Goal: Task Accomplishment & Management: Complete application form

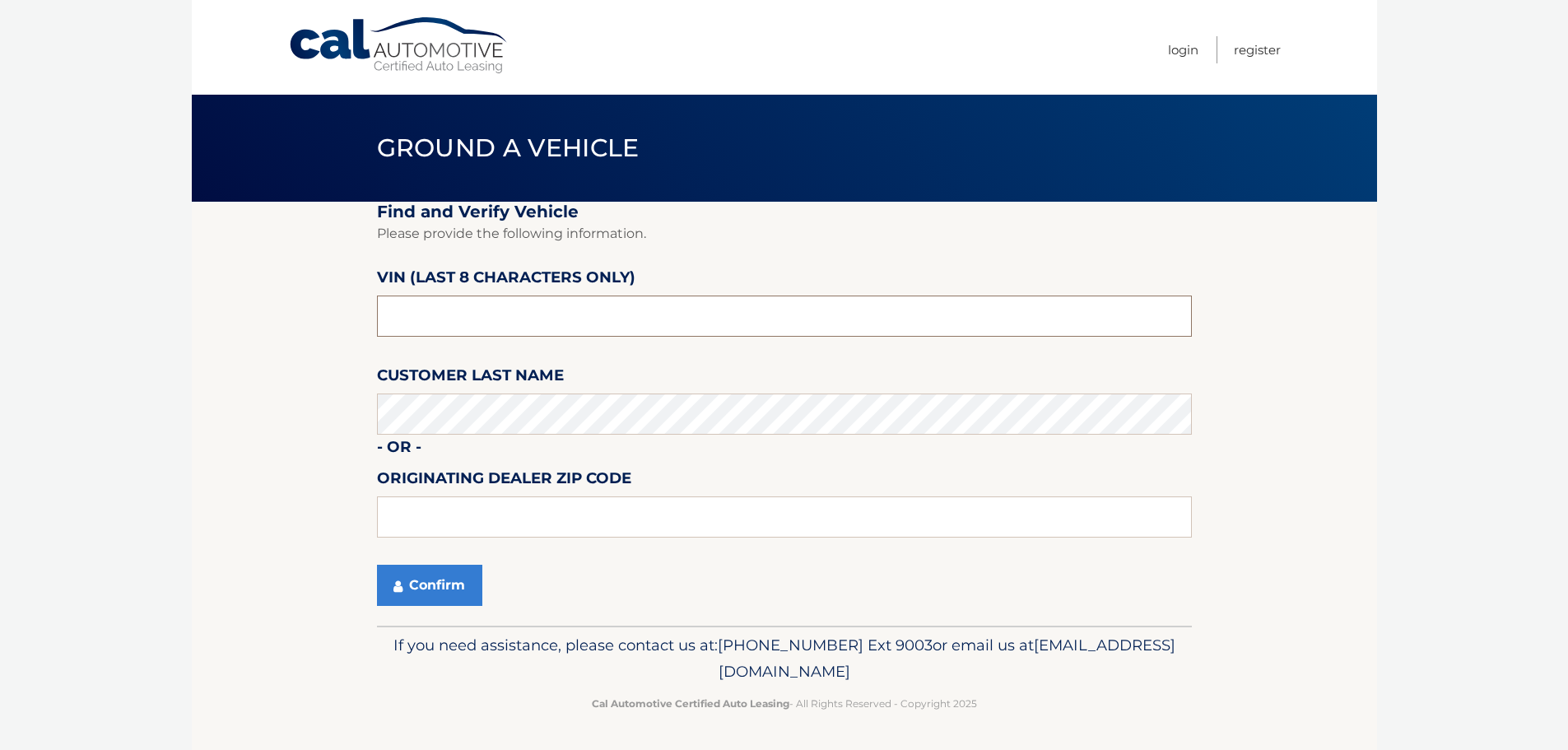
click at [503, 311] on input "text" at bounding box center [784, 315] width 814 height 41
type input "ns139809"
click at [449, 584] on button "Confirm" at bounding box center [429, 584] width 105 height 41
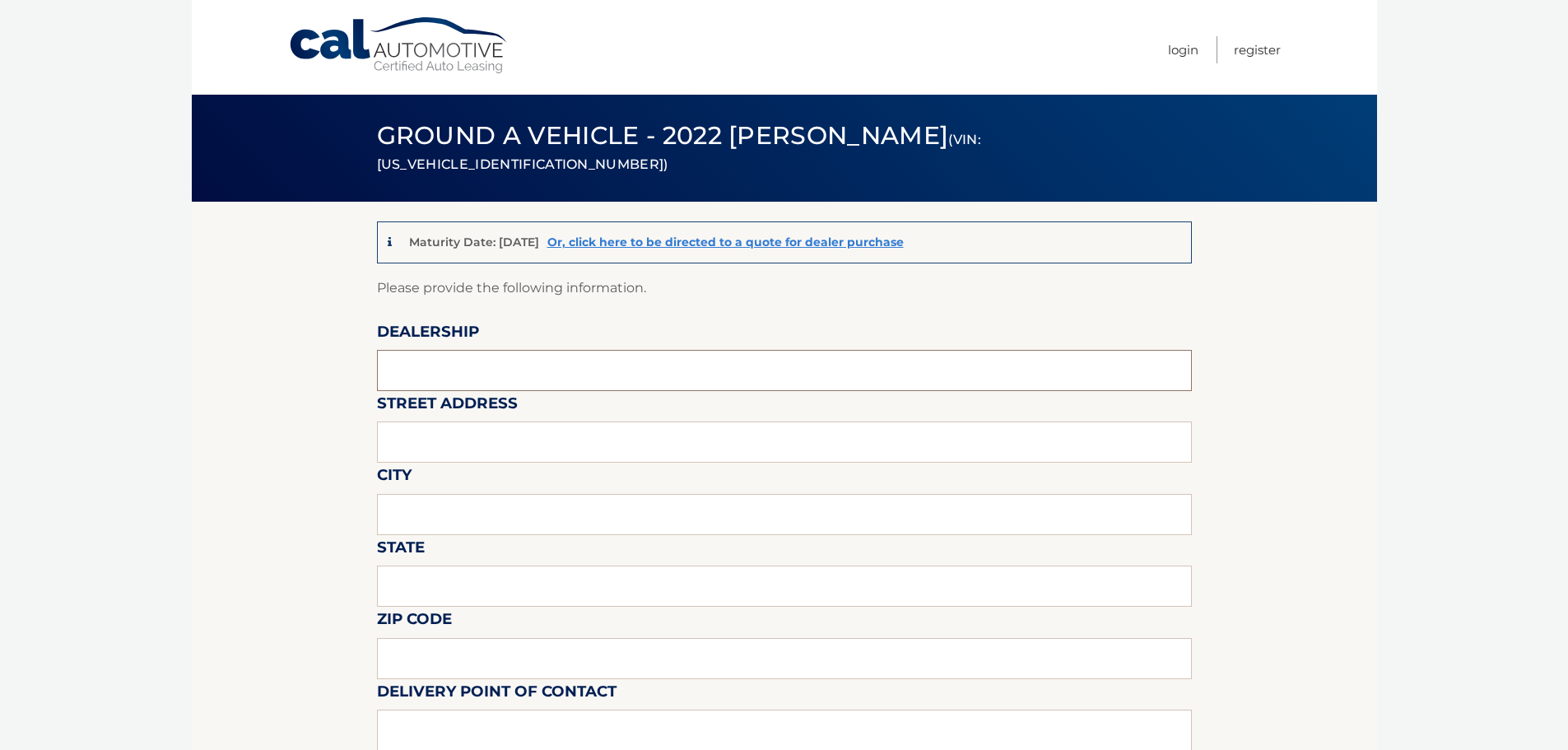
click at [458, 353] on input "text" at bounding box center [784, 370] width 814 height 41
type input "Dover Dodge"
click at [463, 438] on input "text" at bounding box center [784, 442] width 814 height 41
type input "396 Route 46"
click at [483, 511] on input "text" at bounding box center [784, 514] width 814 height 41
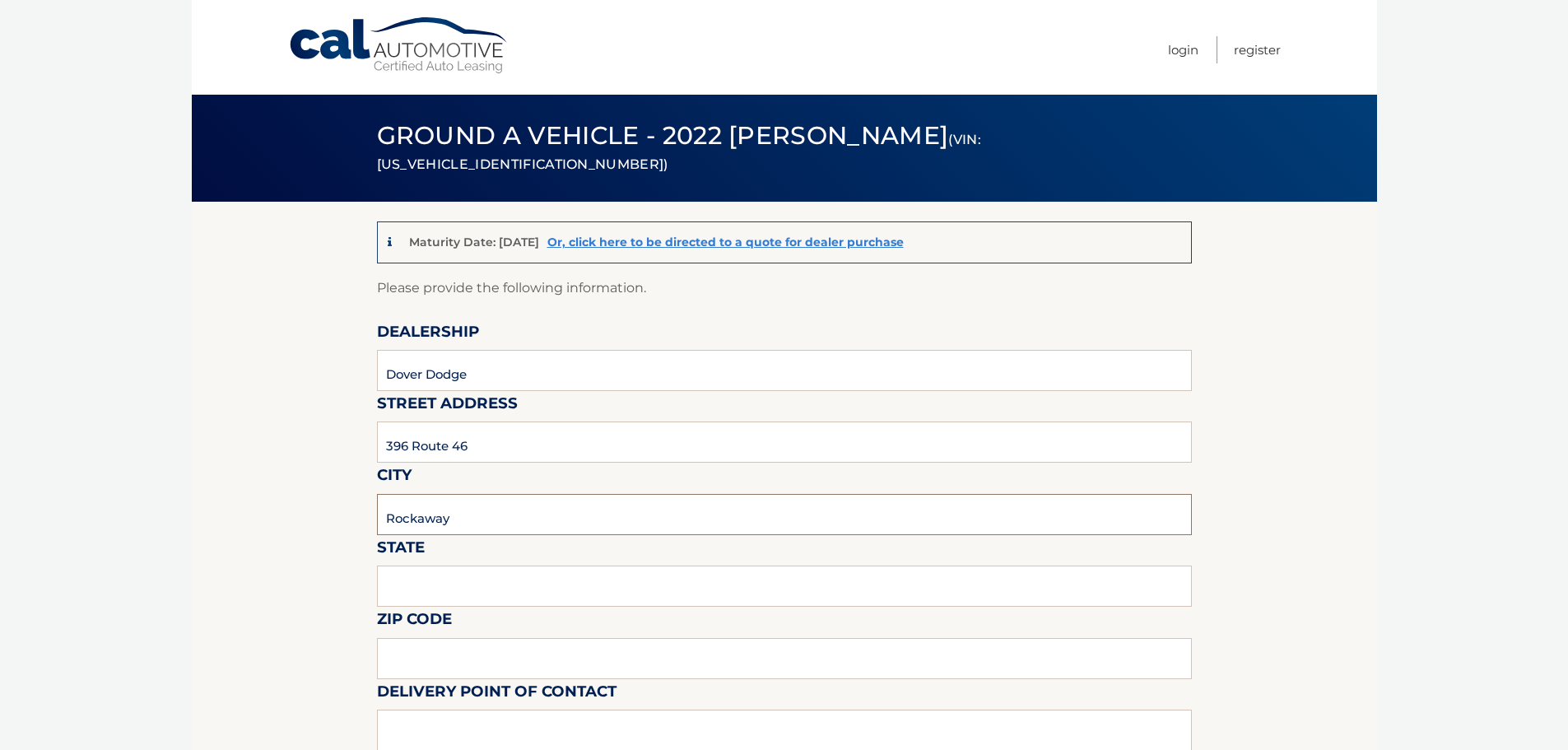
type input "Rockaway"
type input "NJ"
type input "07866"
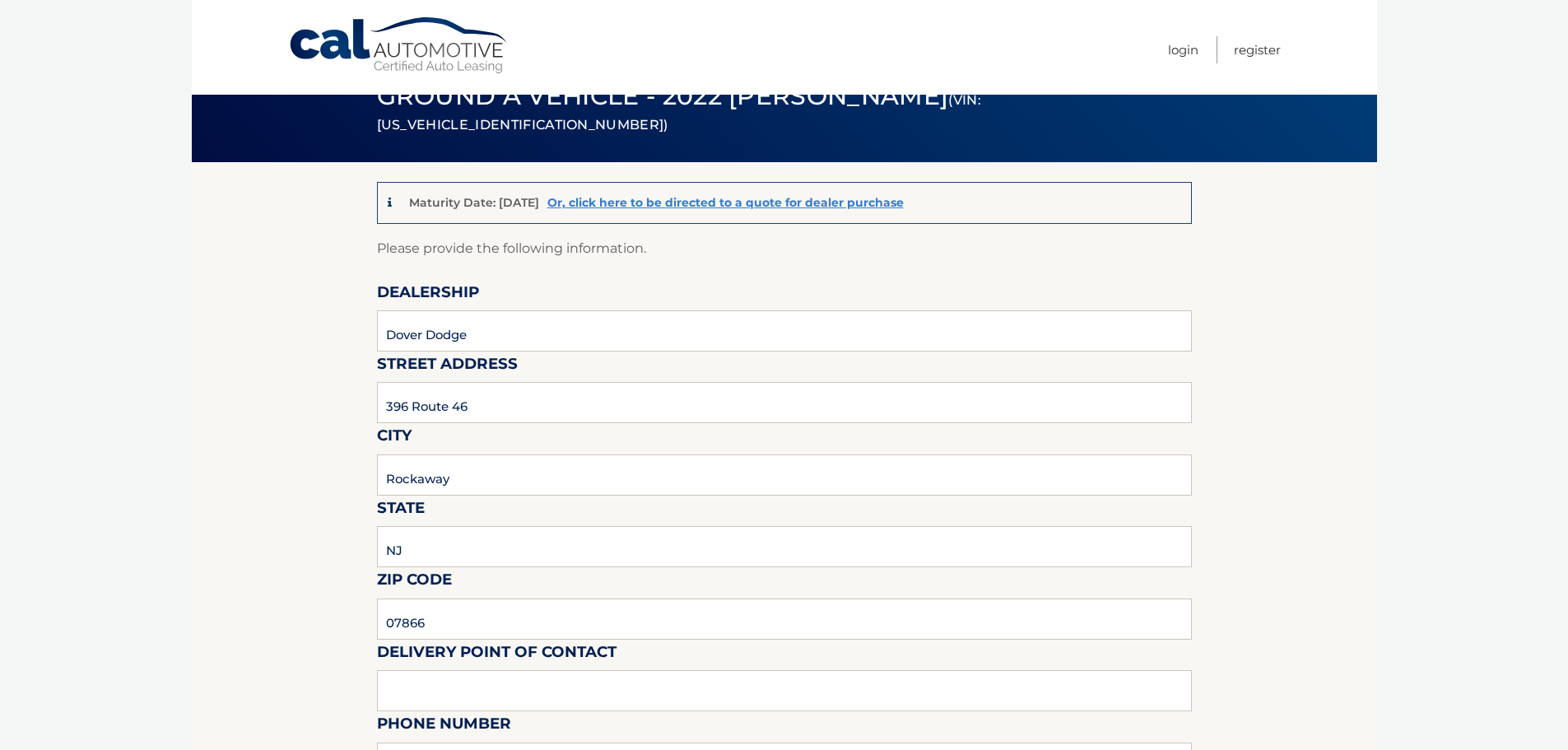
scroll to position [71, 0]
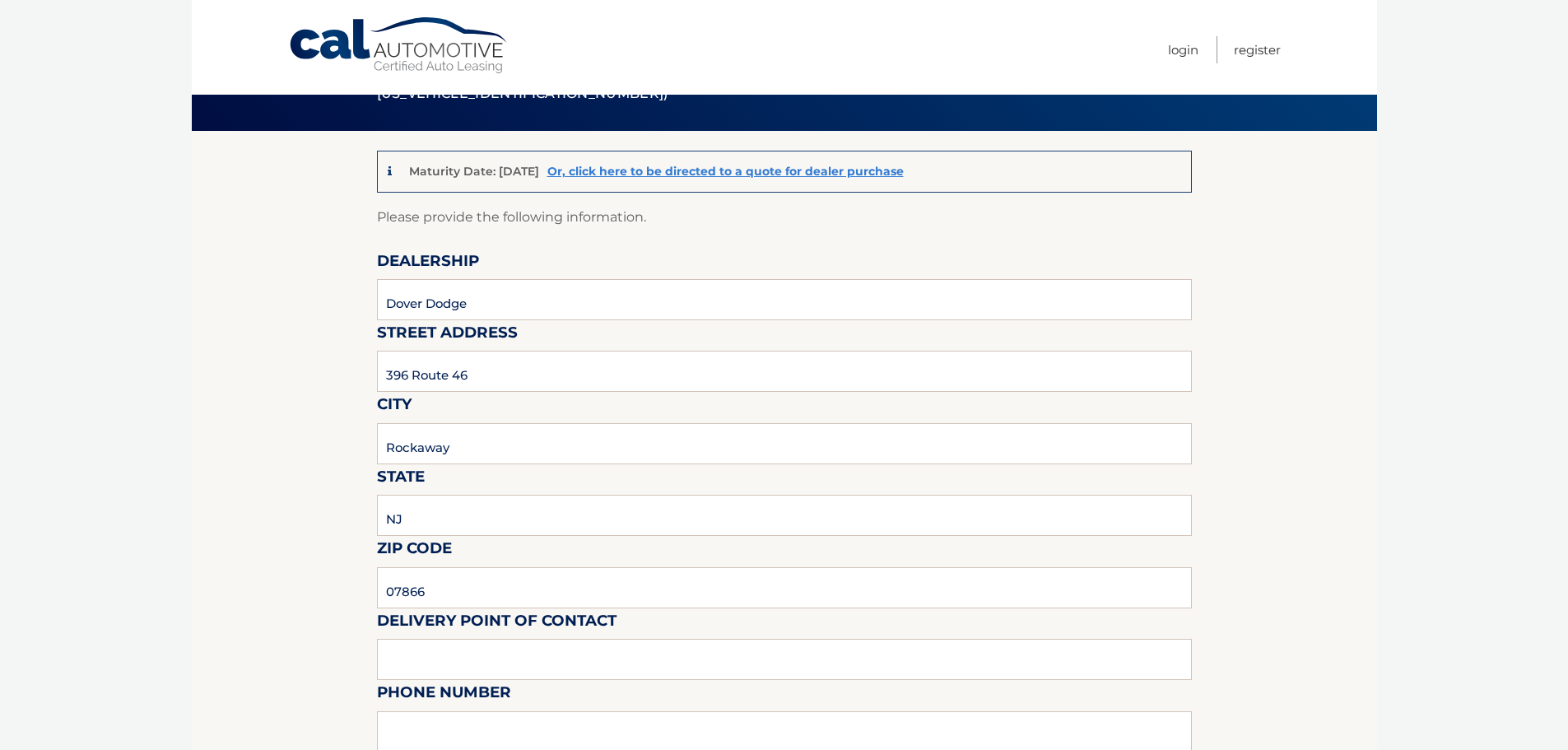
drag, startPoint x: 294, startPoint y: 470, endPoint x: 306, endPoint y: 518, distance: 49.5
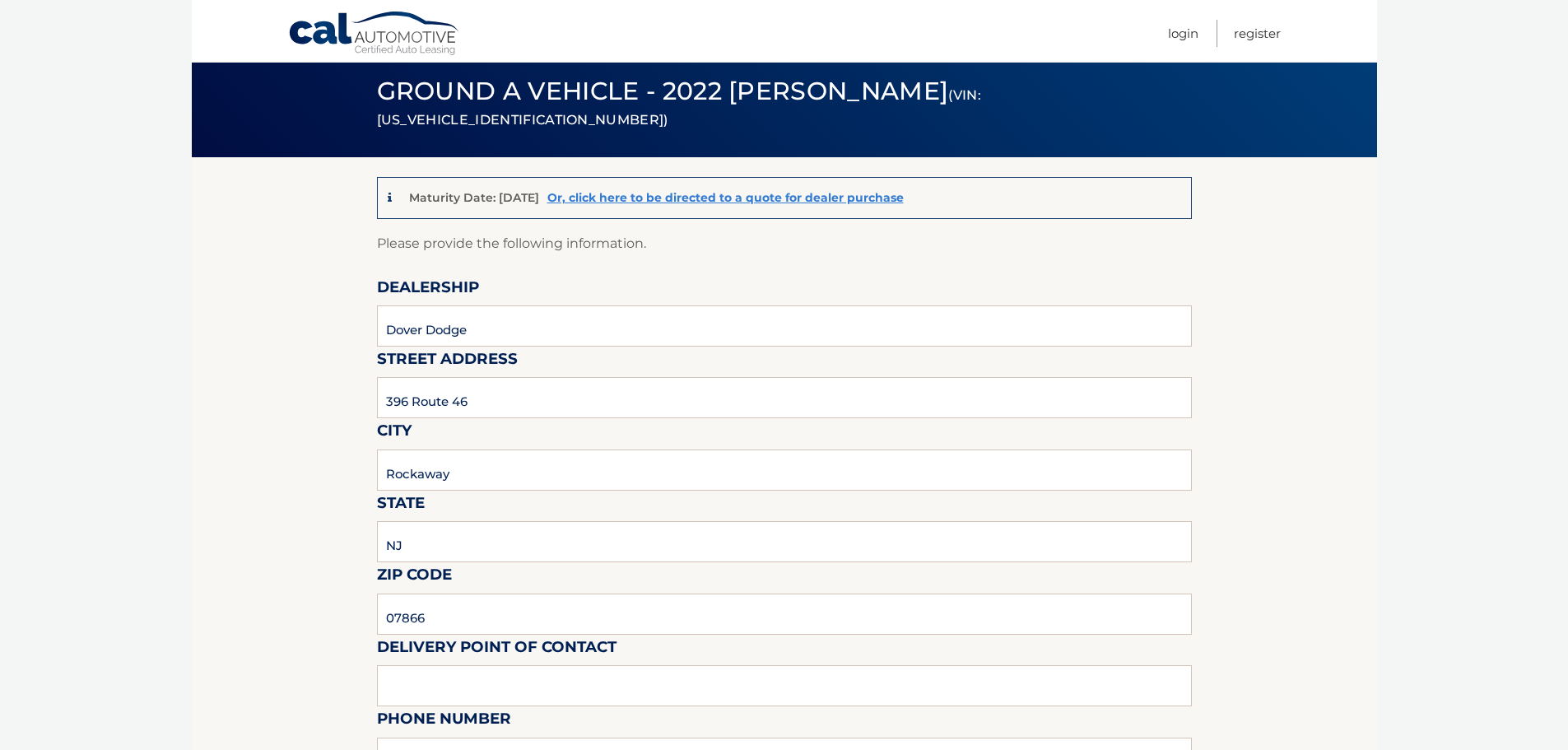
scroll to position [82, 0]
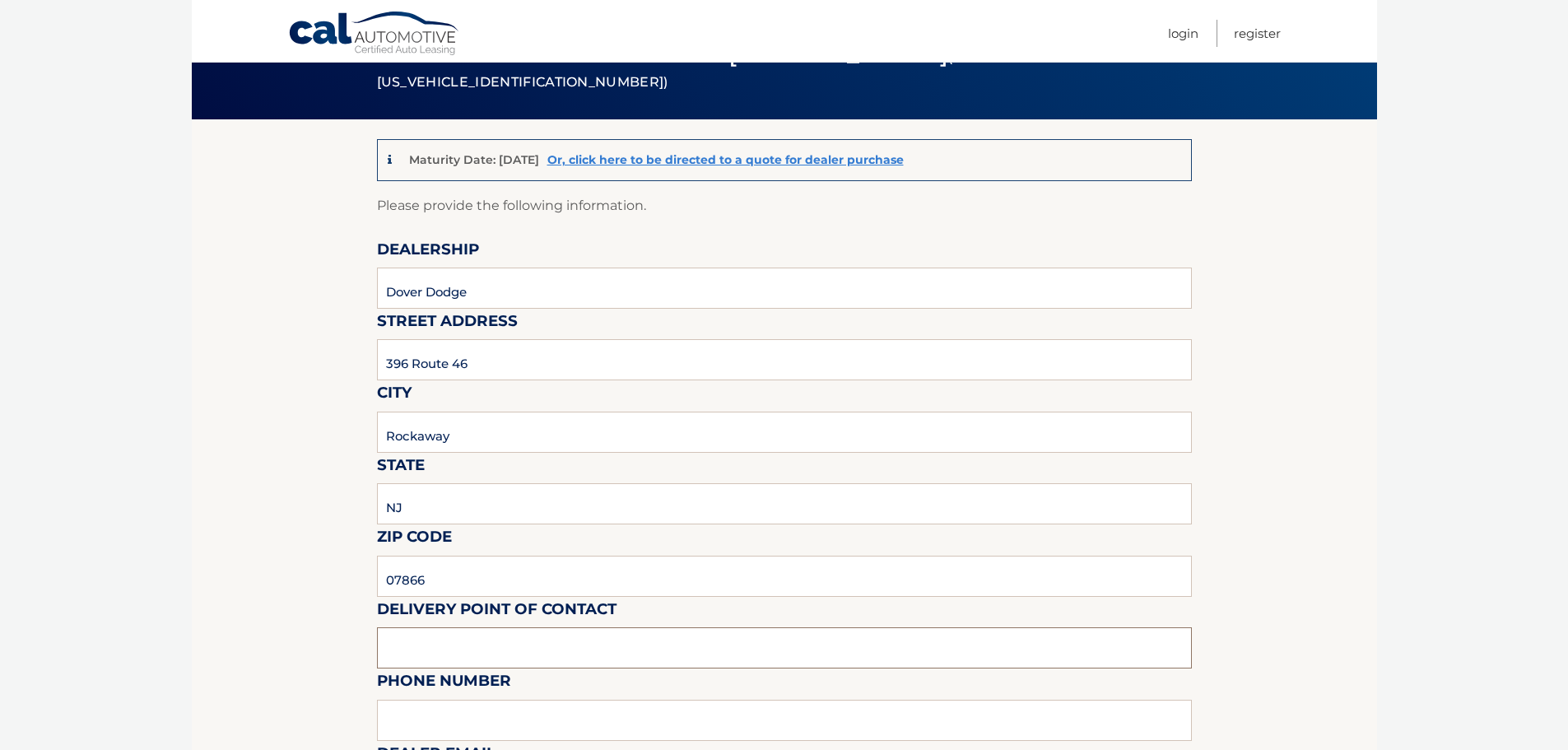
click at [453, 644] on input "text" at bounding box center [784, 647] width 814 height 41
type input "Ozzy"
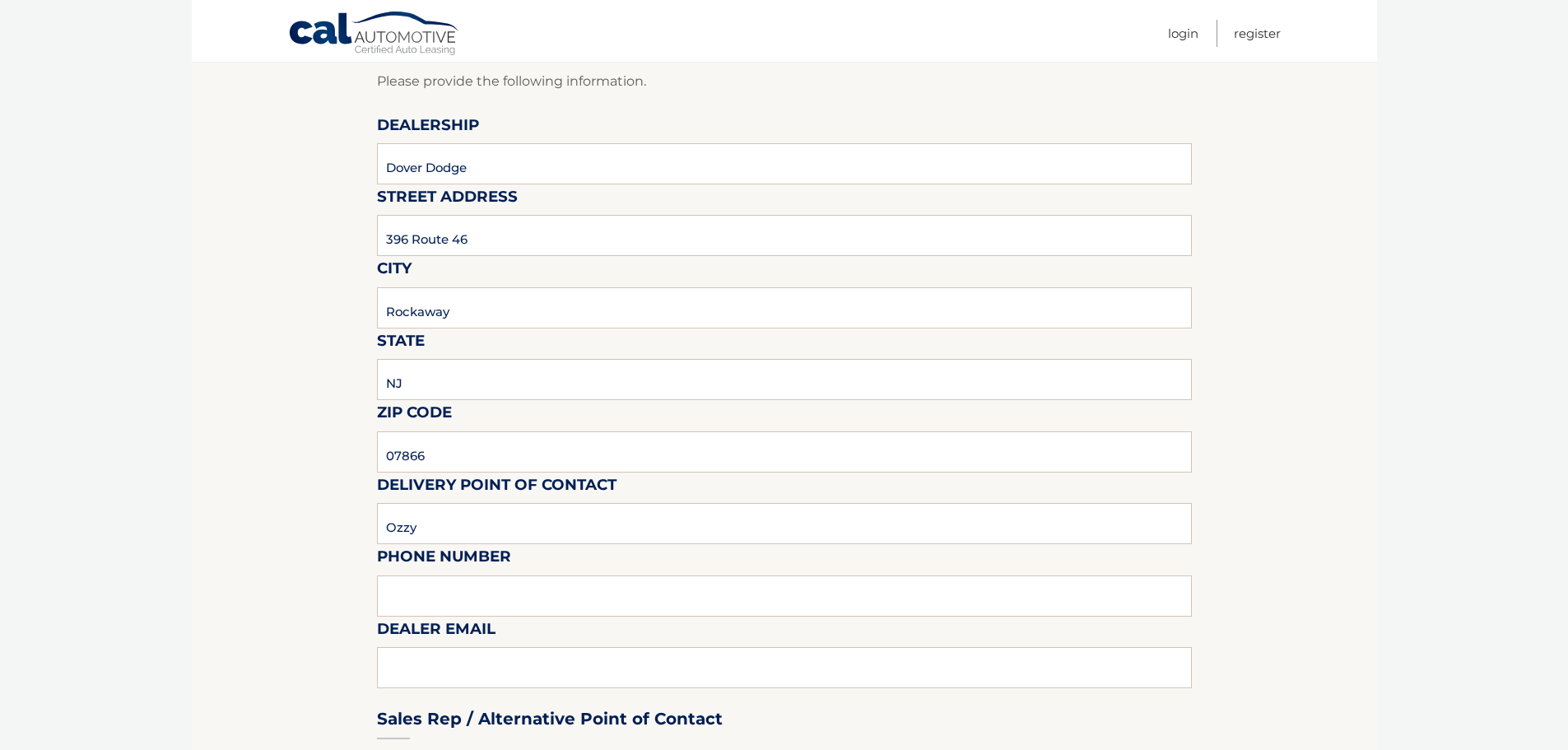
drag, startPoint x: 318, startPoint y: 490, endPoint x: 308, endPoint y: 572, distance: 82.6
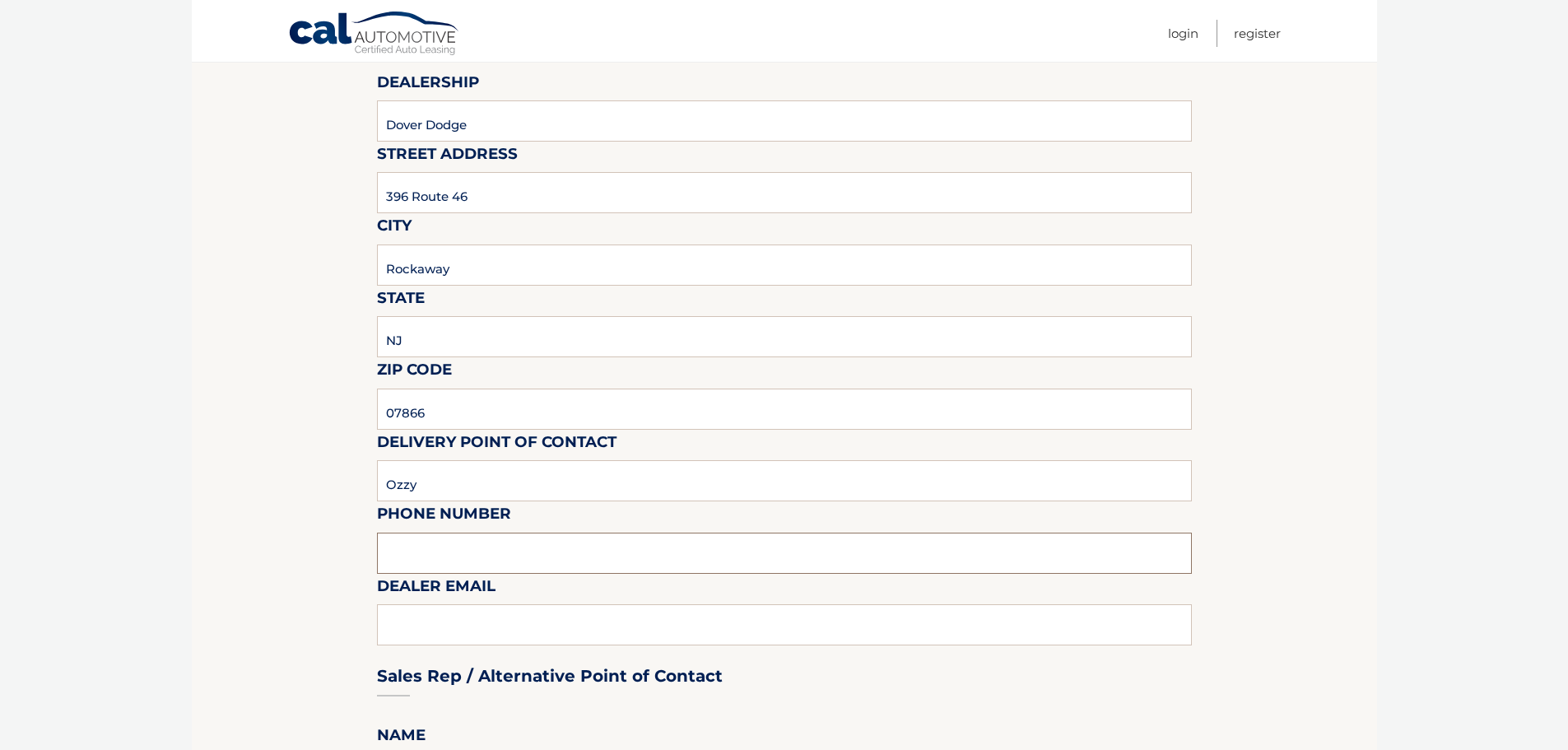
click at [440, 548] on input "text" at bounding box center [784, 552] width 814 height 41
type input "9088940799"
type input "oreyes@doverdodge.com"
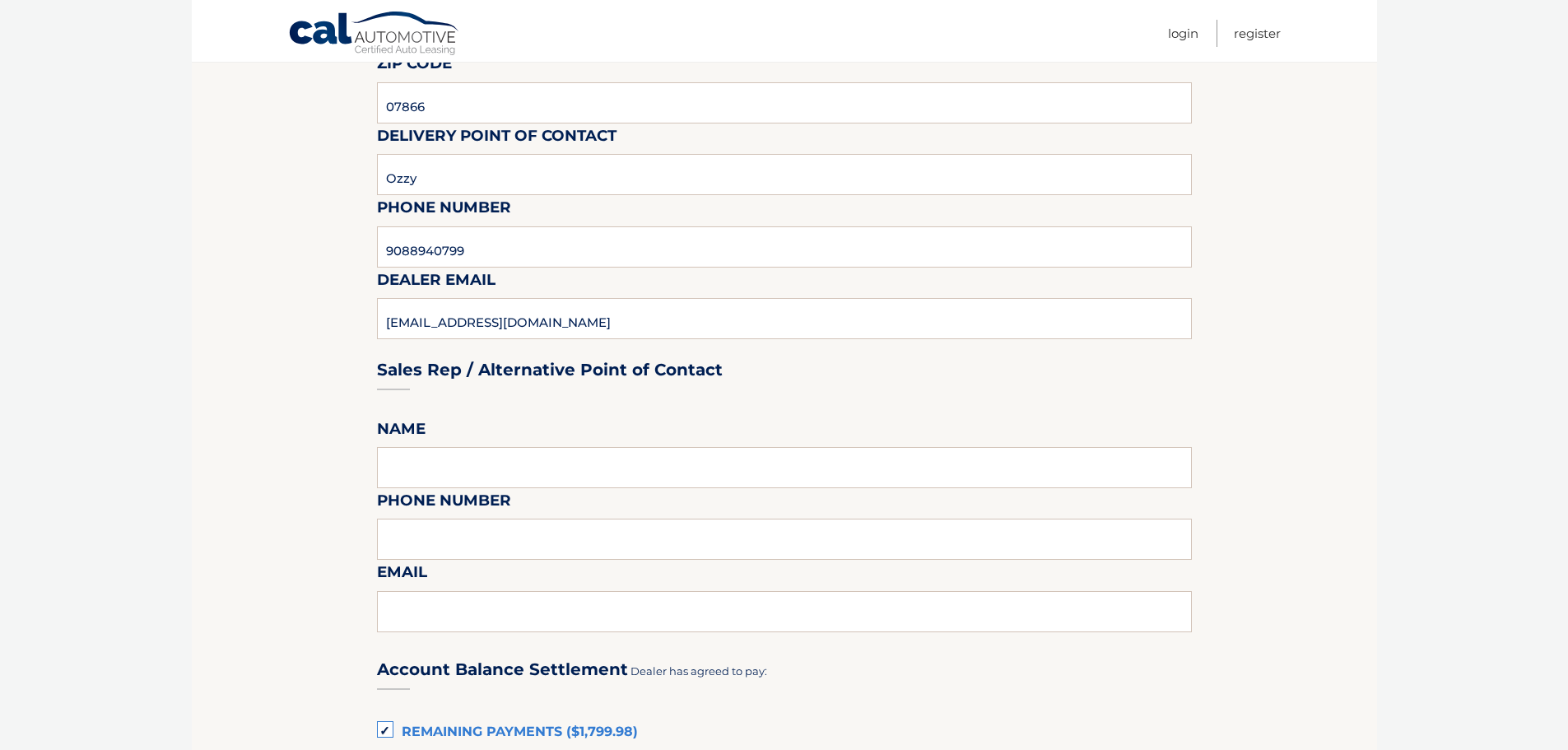
drag, startPoint x: 280, startPoint y: 446, endPoint x: 292, endPoint y: 537, distance: 91.8
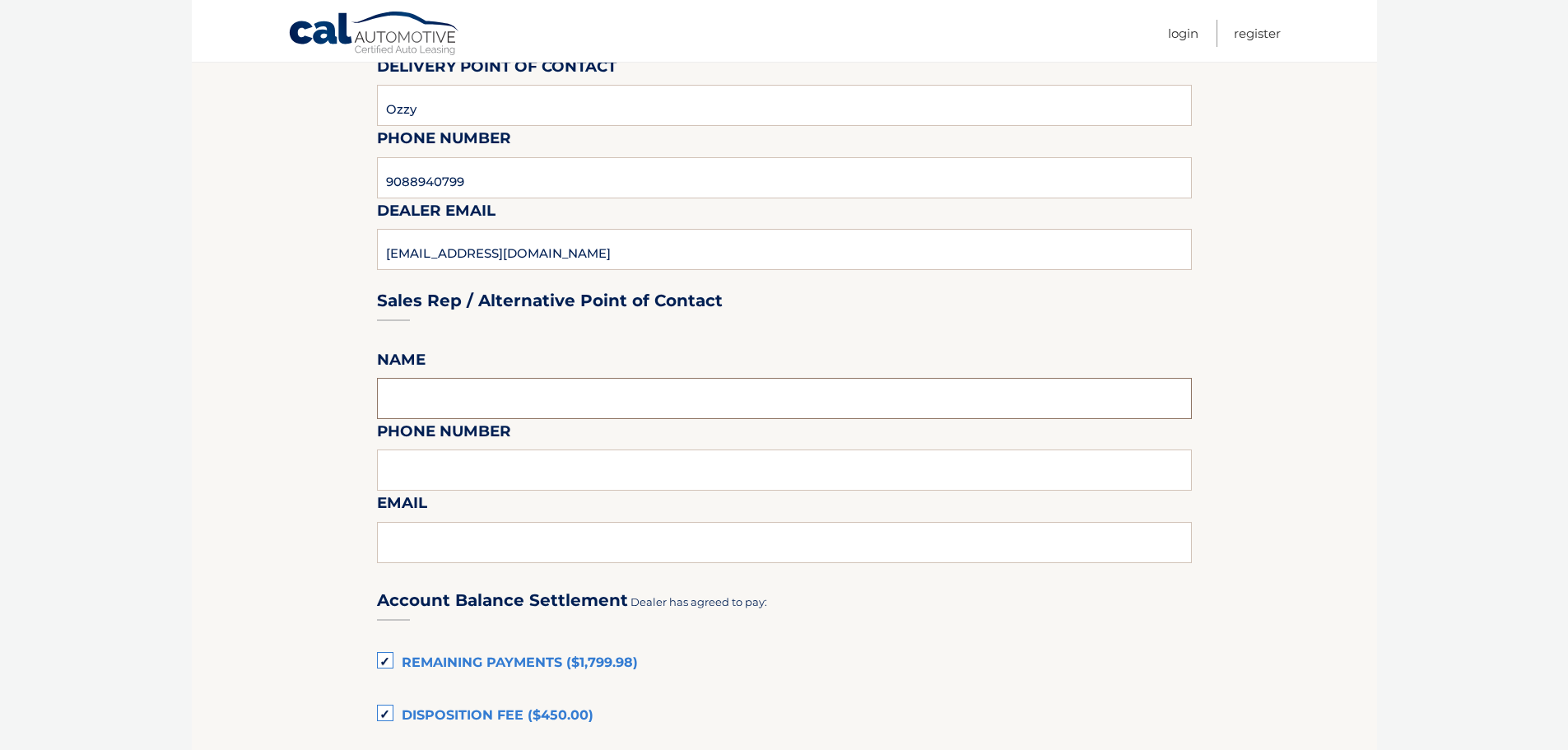
click at [437, 391] on input "text" at bounding box center [784, 398] width 814 height 41
type input "Ozzy"
type input "9088940799"
type input "oreyes@doverdodge.com"
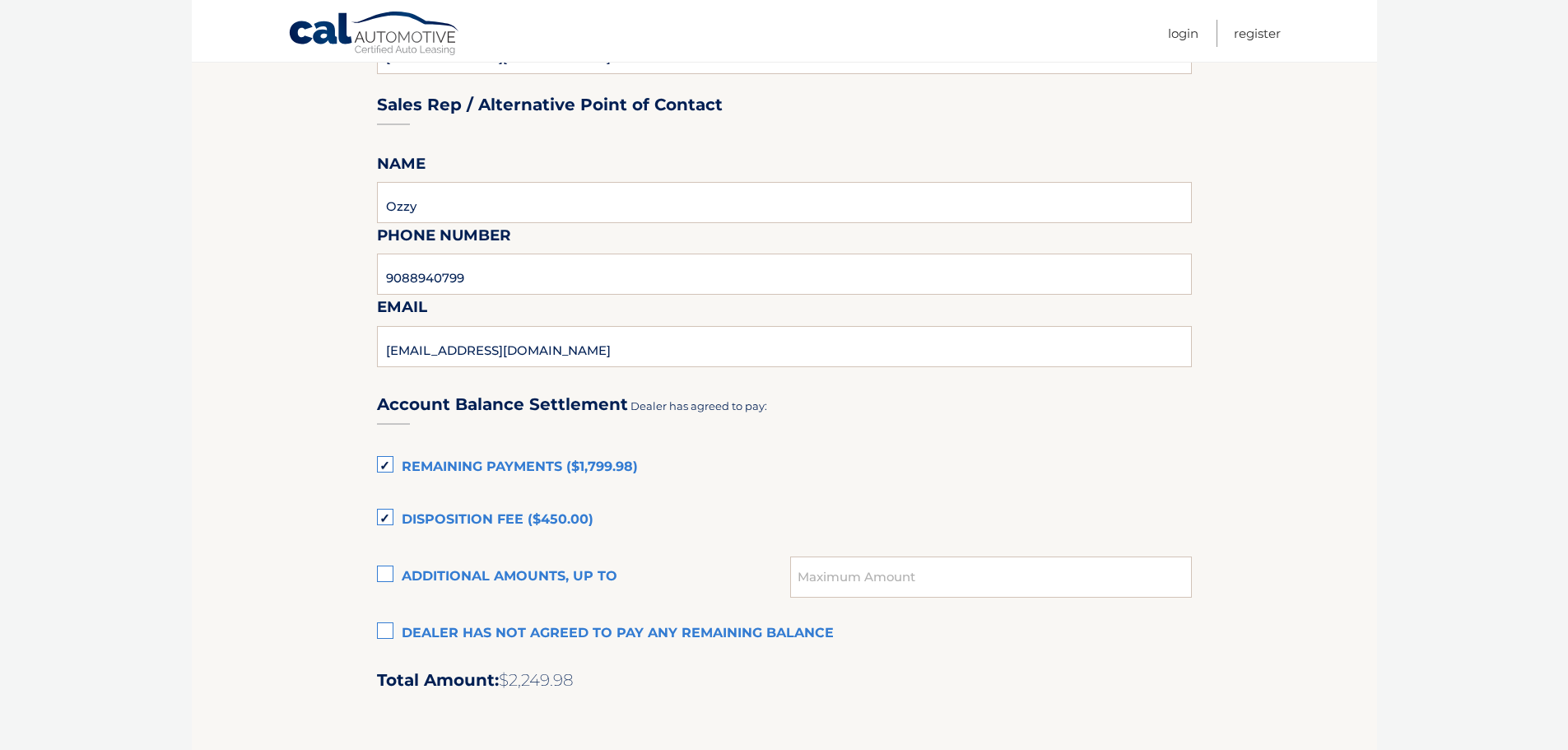
drag, startPoint x: 320, startPoint y: 445, endPoint x: 314, endPoint y: 523, distance: 78.2
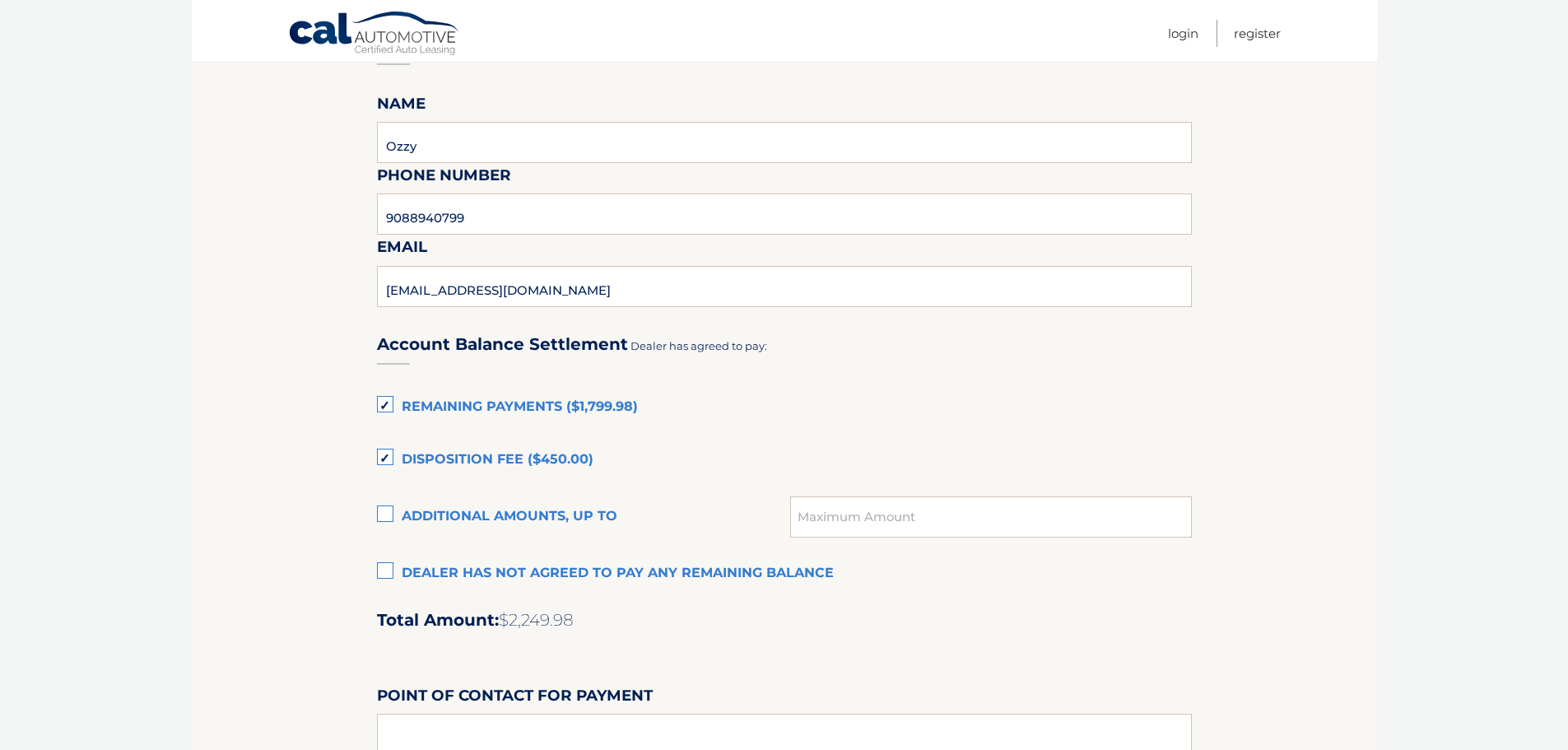
click at [389, 569] on label "Dealer has not agreed to pay any remaining balance" at bounding box center [784, 574] width 814 height 33
click at [0, 0] on input "Dealer has not agreed to pay any remaining balance" at bounding box center [0, 0] width 0 height 0
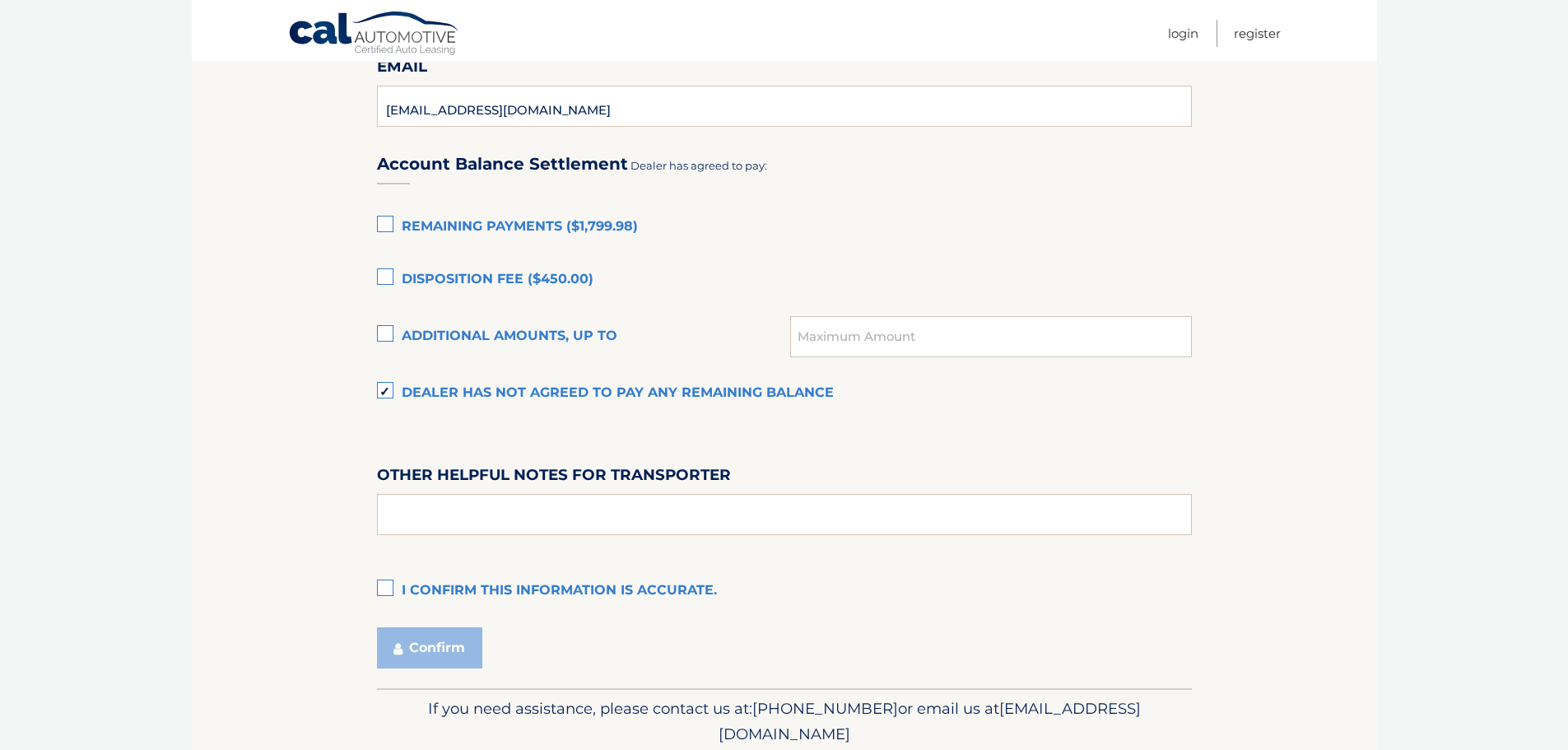
drag, startPoint x: 294, startPoint y: 413, endPoint x: 297, endPoint y: 438, distance: 25.2
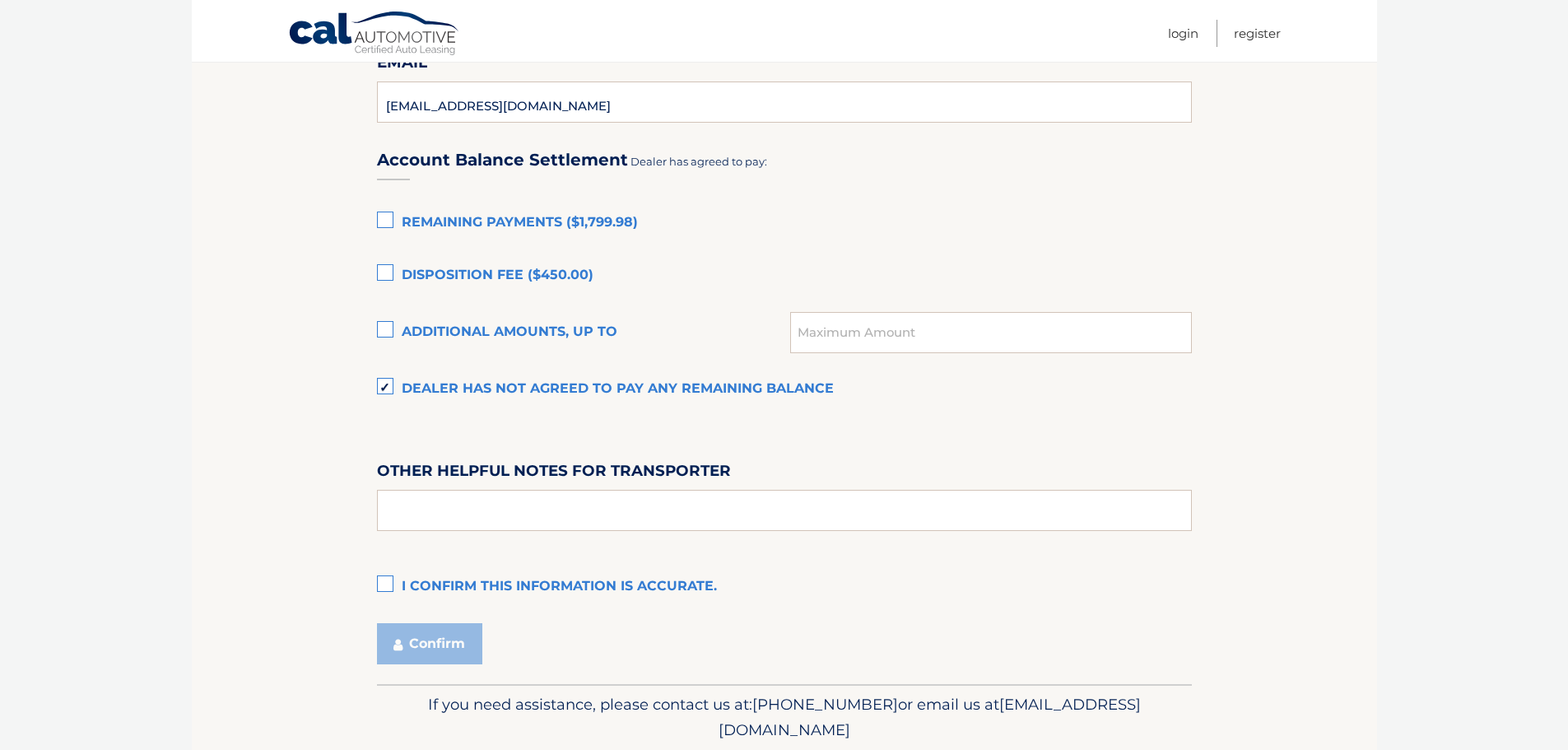
click at [391, 584] on label "I confirm this information is accurate." at bounding box center [784, 587] width 814 height 33
click at [0, 0] on input "I confirm this information is accurate." at bounding box center [0, 0] width 0 height 0
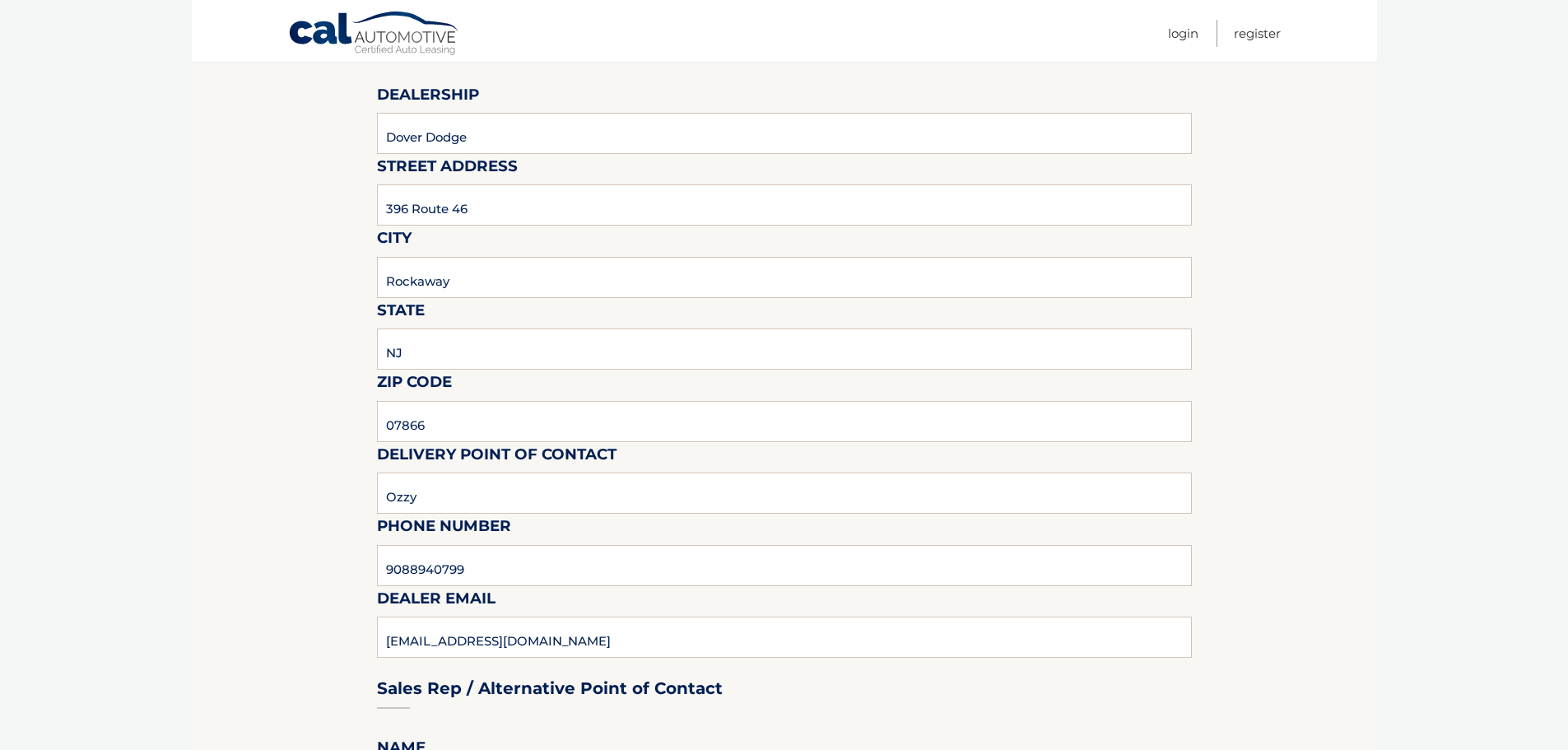
drag, startPoint x: 287, startPoint y: 463, endPoint x: 270, endPoint y: 267, distance: 196.7
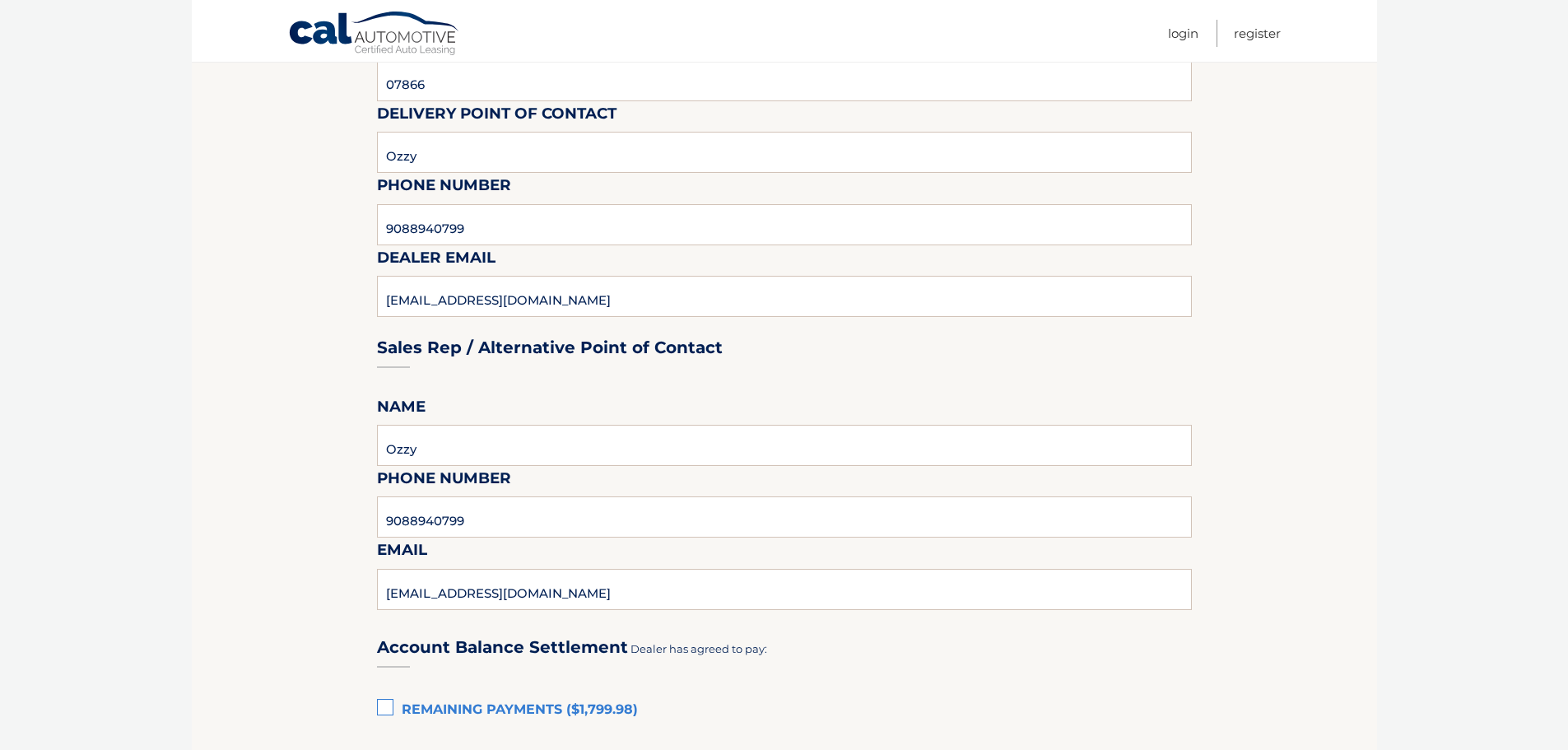
drag, startPoint x: 291, startPoint y: 247, endPoint x: 327, endPoint y: 407, distance: 164.0
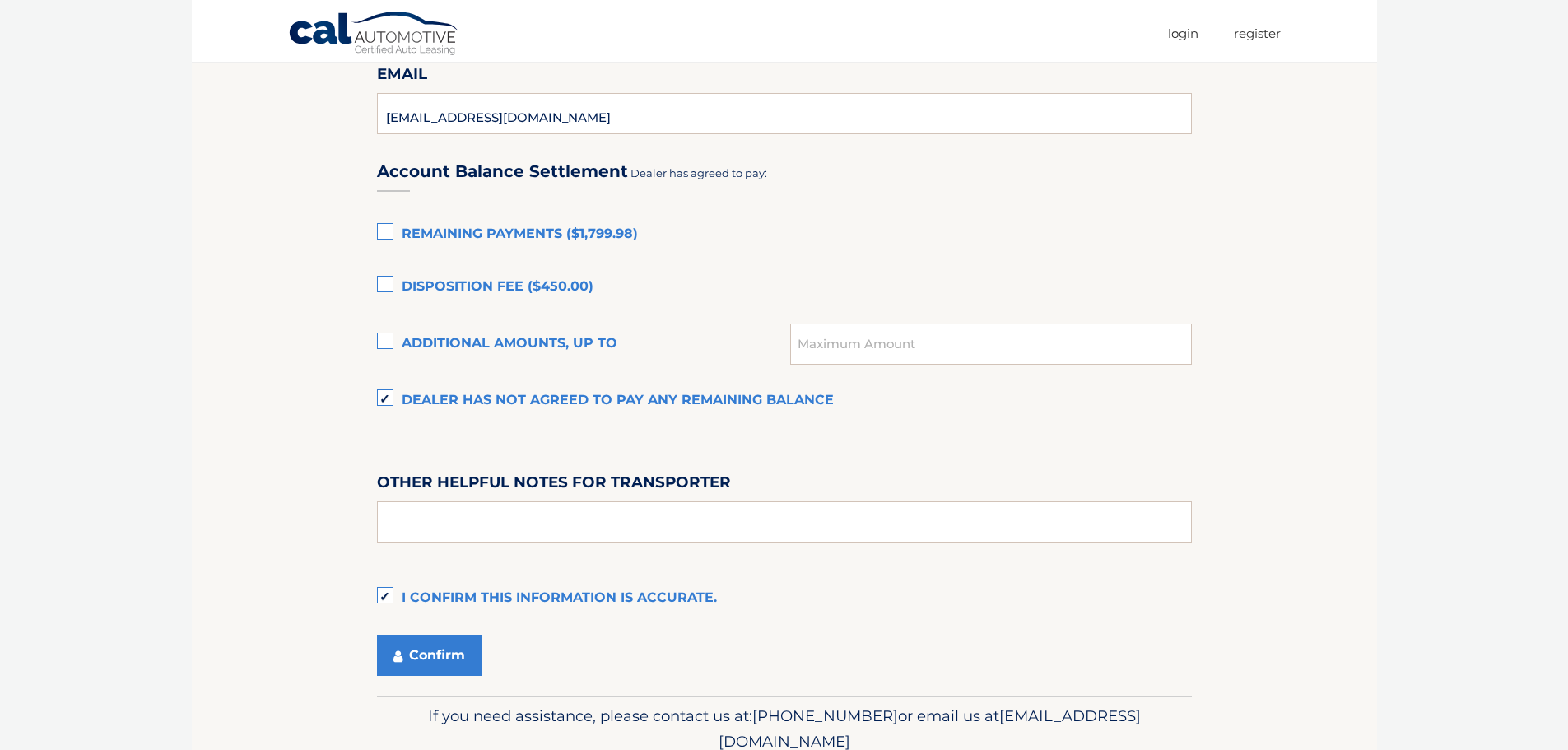
drag, startPoint x: 343, startPoint y: 530, endPoint x: 348, endPoint y: 602, distance: 72.2
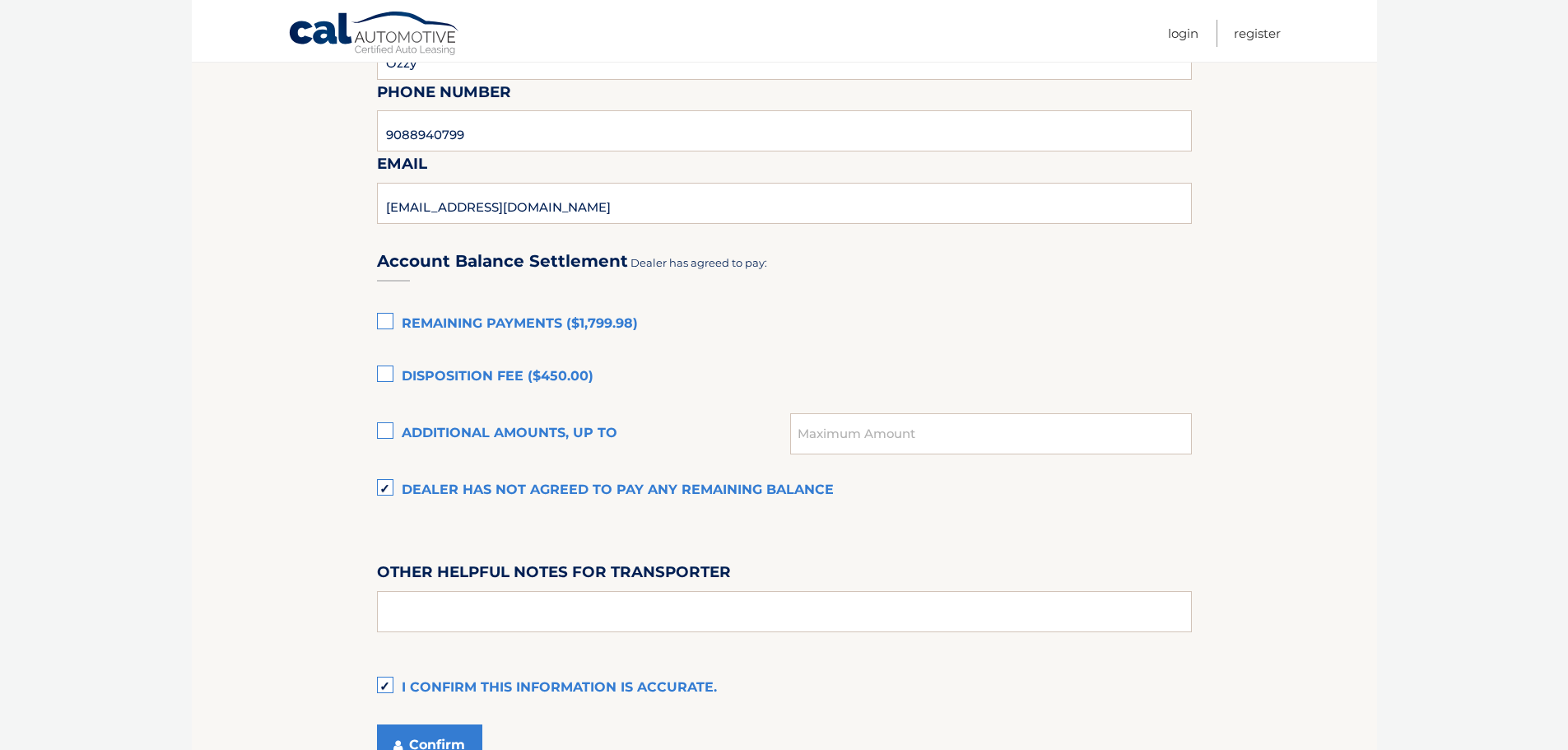
scroll to position [950, 0]
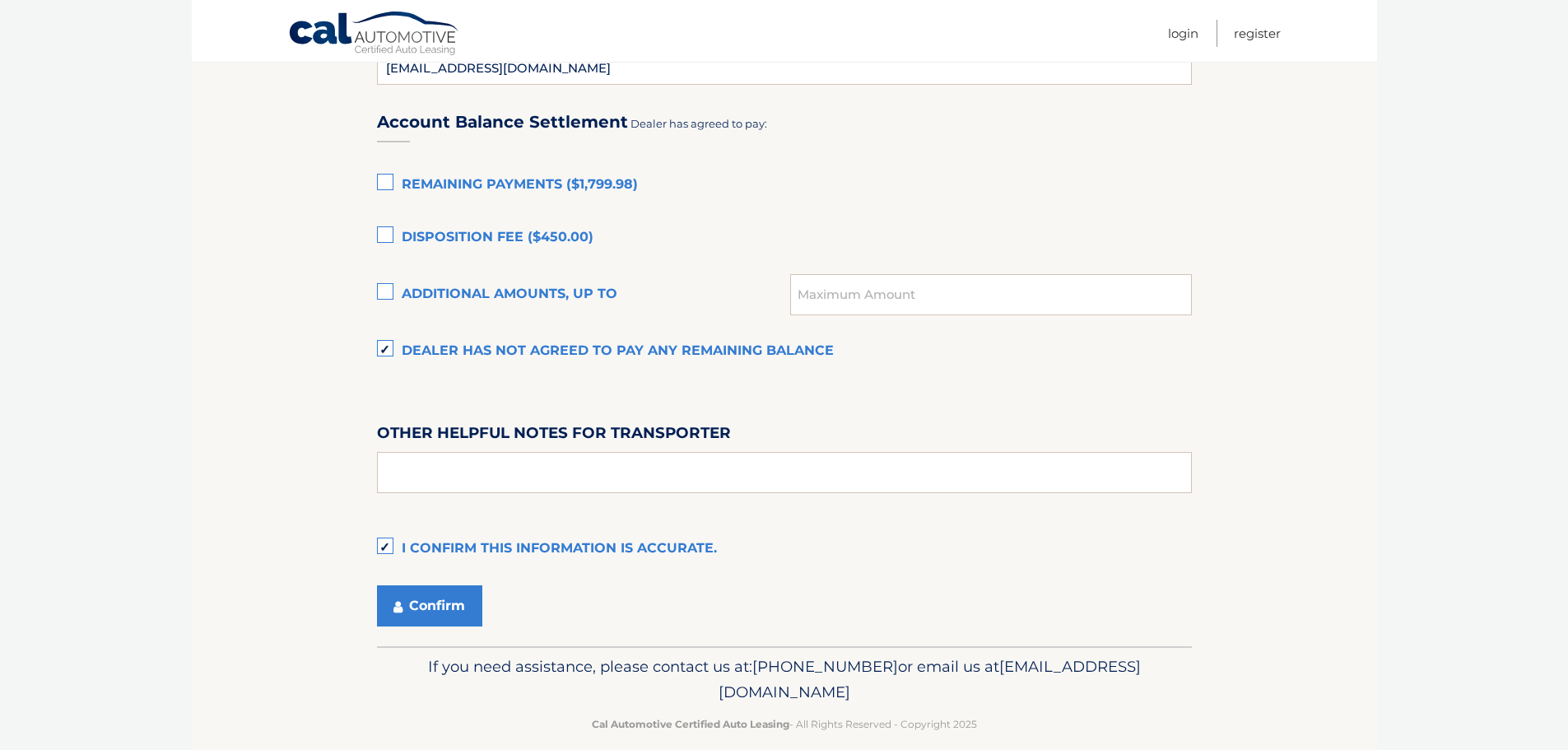
drag, startPoint x: 1403, startPoint y: 438, endPoint x: 1386, endPoint y: 520, distance: 83.7
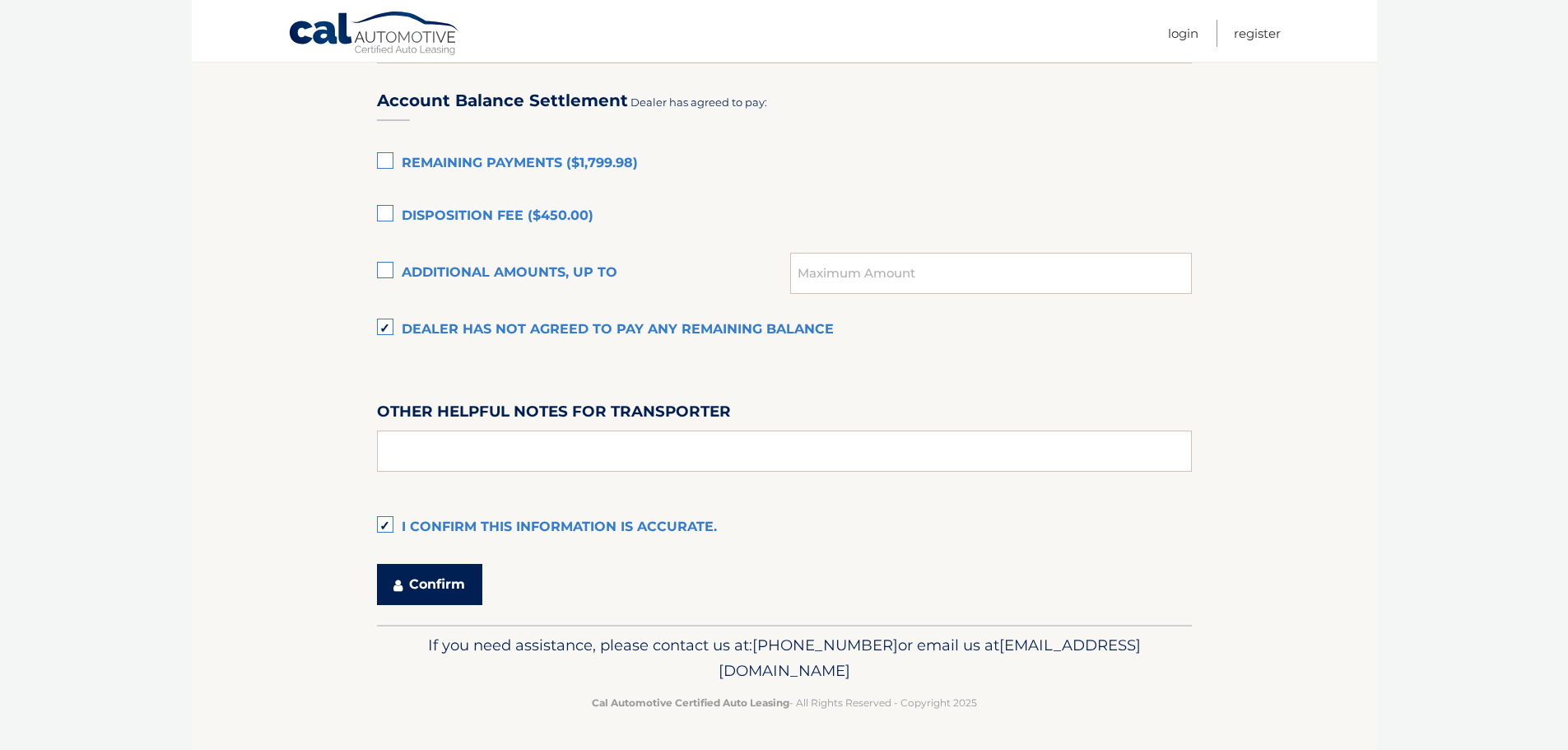
click at [434, 580] on button "Confirm" at bounding box center [429, 584] width 105 height 41
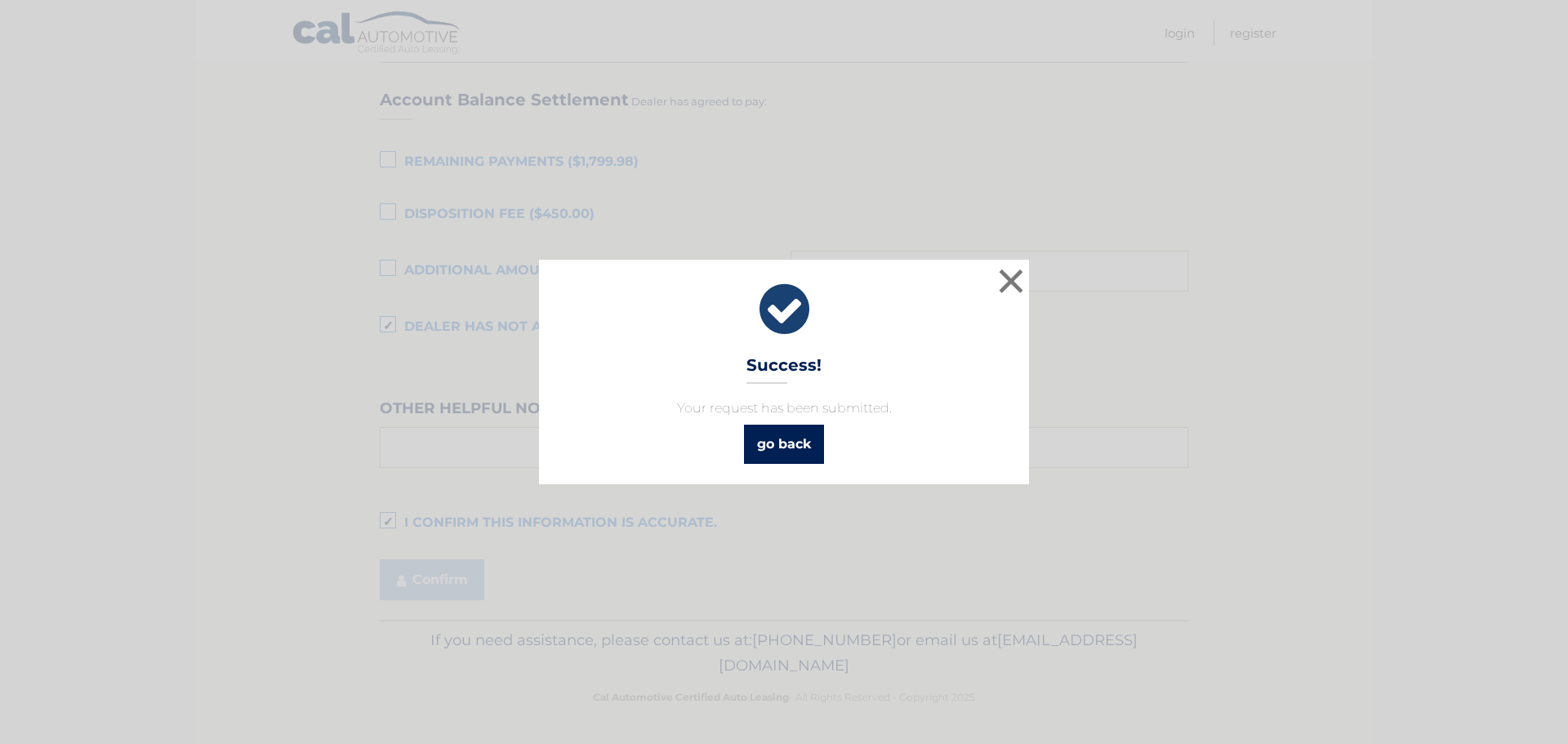
click at [765, 443] on link "go back" at bounding box center [784, 443] width 80 height 39
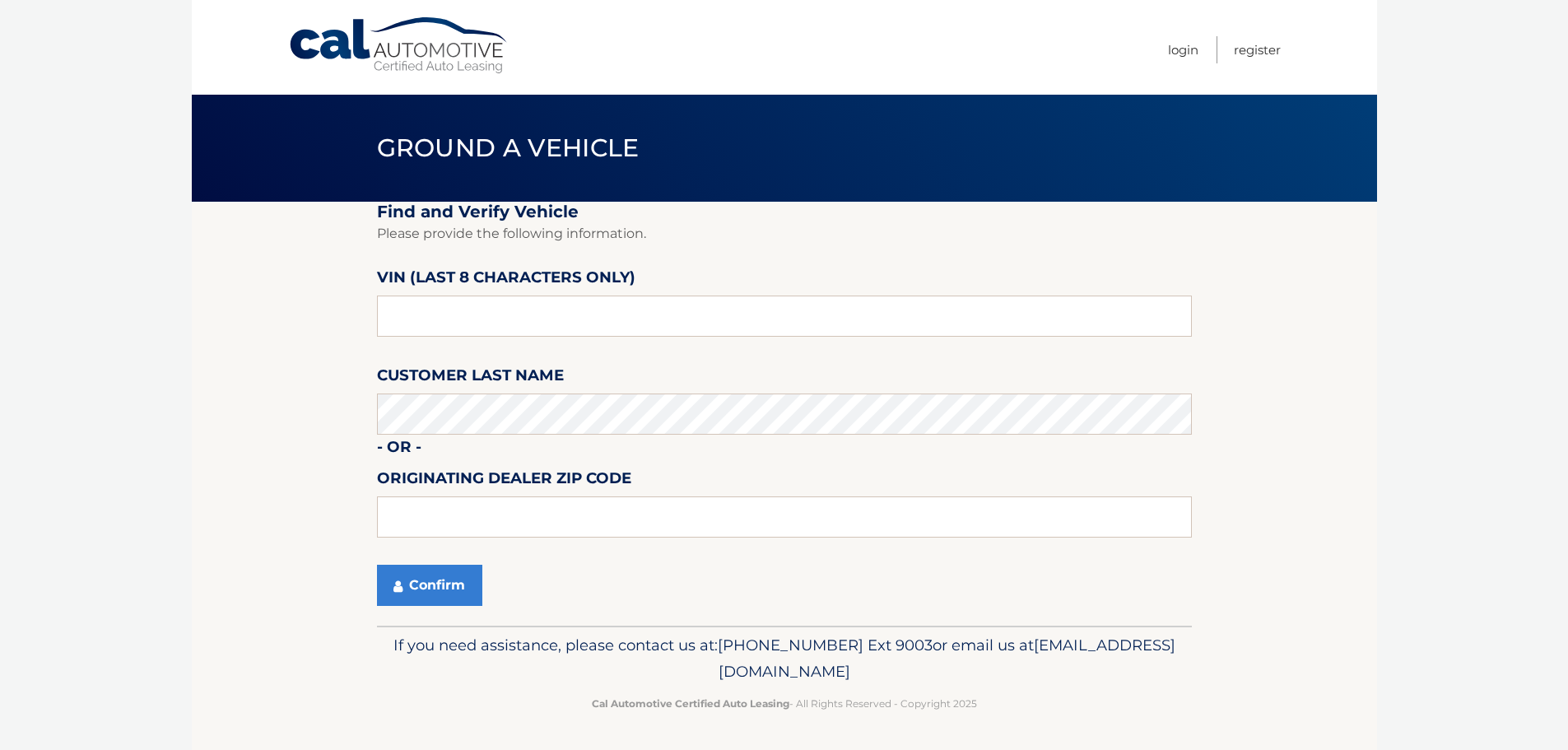
scroll to position [1, 0]
